Goal: Navigation & Orientation: Find specific page/section

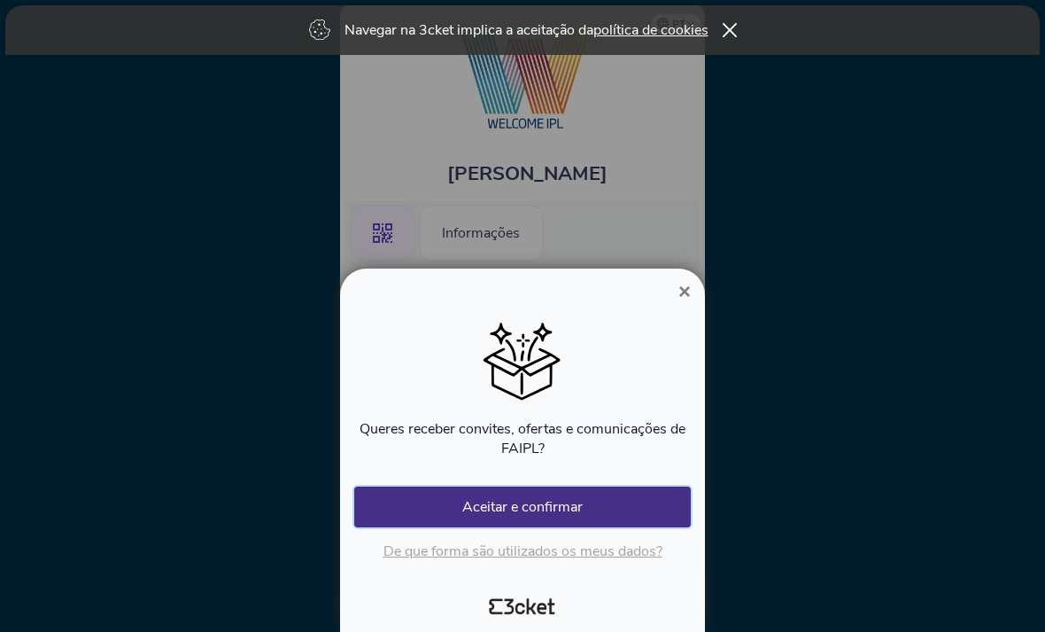
click at [564, 500] on button "Aceitar e confirmar" at bounding box center [522, 506] width 337 height 41
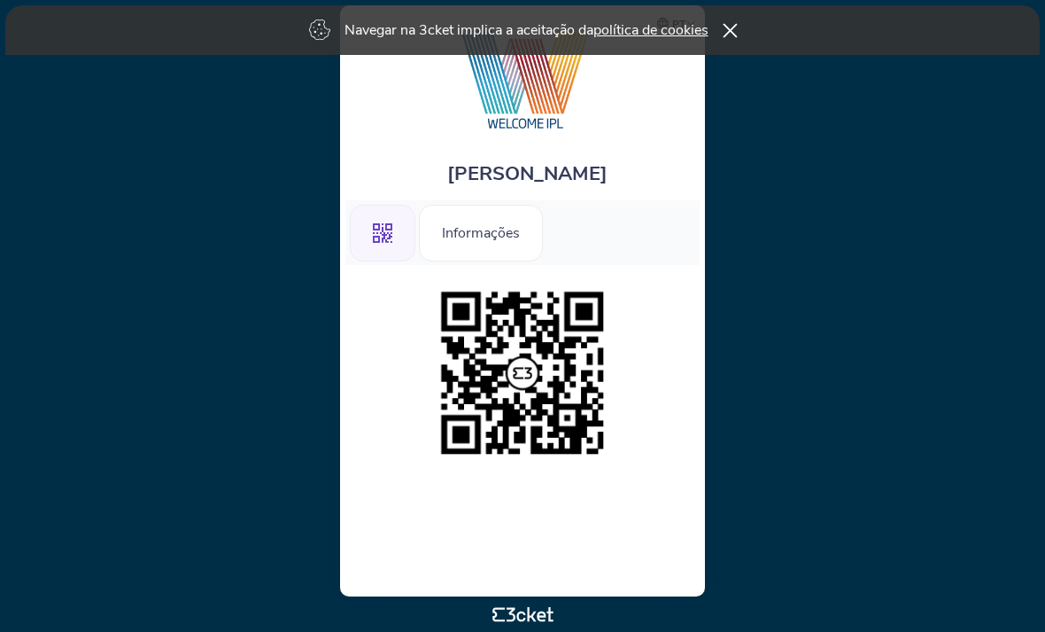
click at [726, 23] on div "Navegar na 3cket implica a aceitação da política de cookies" at bounding box center [522, 30] width 1035 height 50
click at [716, 21] on div "Navegar na 3cket implica a aceitação da política de cookies" at bounding box center [522, 30] width 1035 height 50
click at [737, 34] on icon at bounding box center [729, 30] width 15 height 14
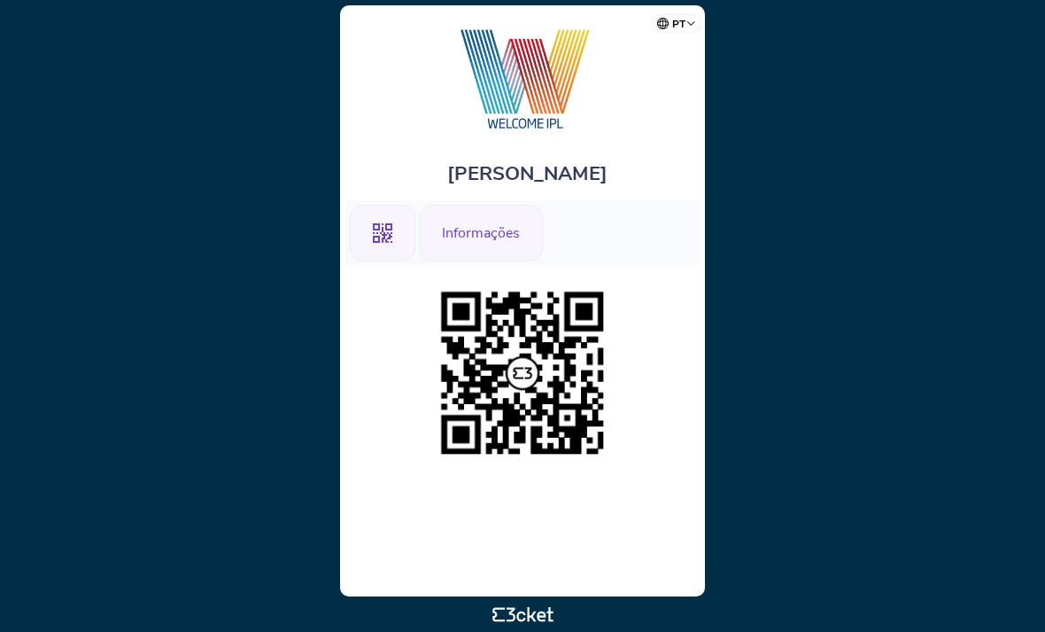
click at [485, 246] on div "Informações" at bounding box center [481, 233] width 124 height 57
